Goal: Task Accomplishment & Management: Manage account settings

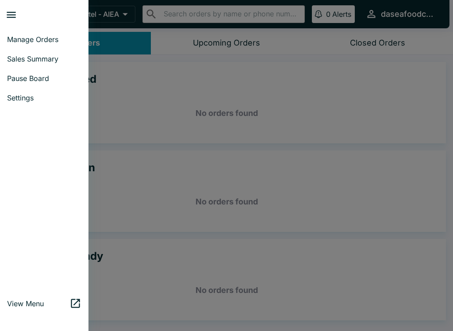
click at [24, 62] on span "Sales Summary" at bounding box center [44, 58] width 74 height 9
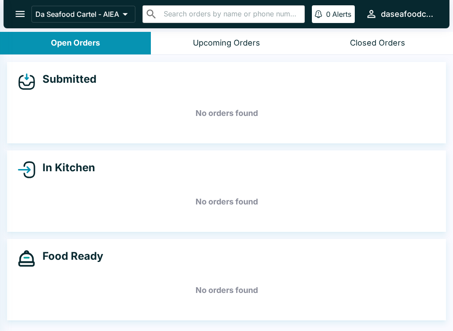
select select "03:00"
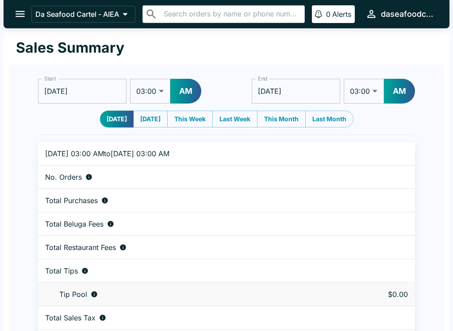
click at [19, 12] on icon "open drawer" at bounding box center [19, 14] width 9 height 6
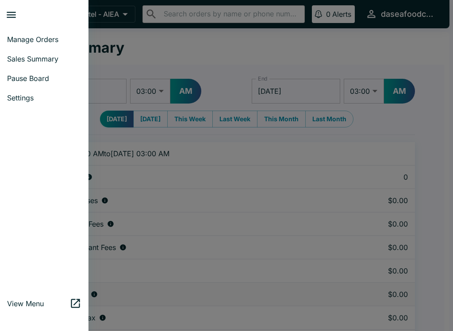
click at [25, 38] on span "Manage Orders" at bounding box center [44, 39] width 74 height 9
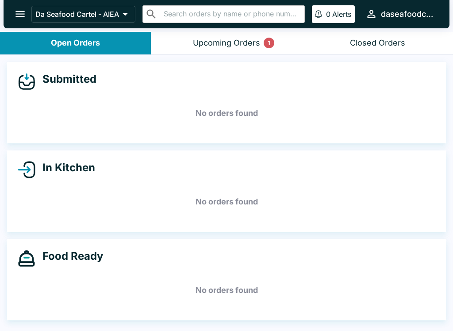
click at [206, 51] on button "Upcoming Orders 1" at bounding box center [226, 43] width 151 height 23
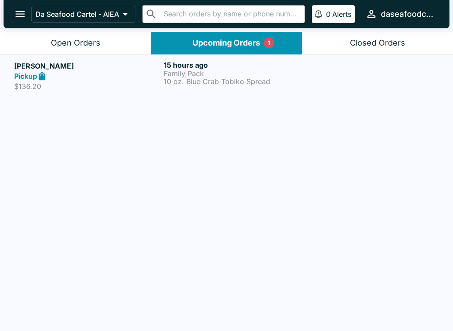
click at [189, 70] on p "Family Pack" at bounding box center [237, 74] width 146 height 8
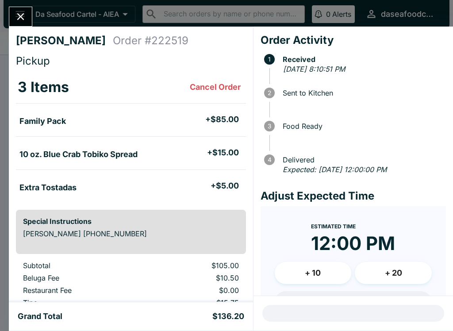
click at [24, 22] on icon "Close" at bounding box center [21, 17] width 12 height 12
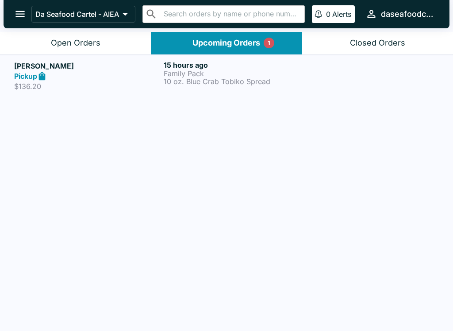
click at [69, 40] on div "Open Orders" at bounding box center [76, 43] width 50 height 10
